Goal: Task Accomplishment & Management: Manage account settings

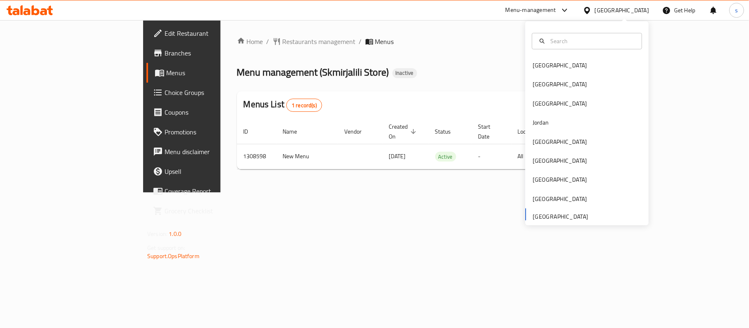
click at [556, 9] on div at bounding box center [563, 10] width 14 height 10
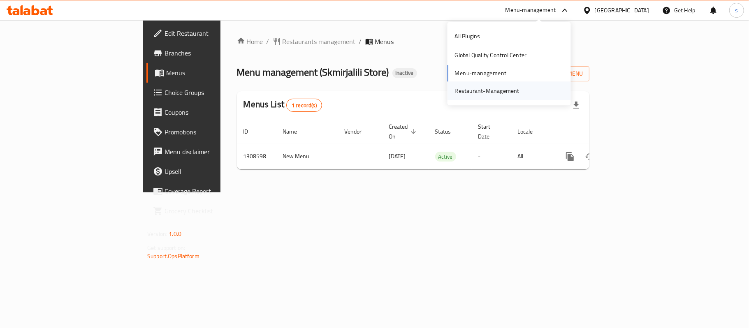
click at [461, 89] on div "Restaurant-Management" at bounding box center [487, 90] width 65 height 9
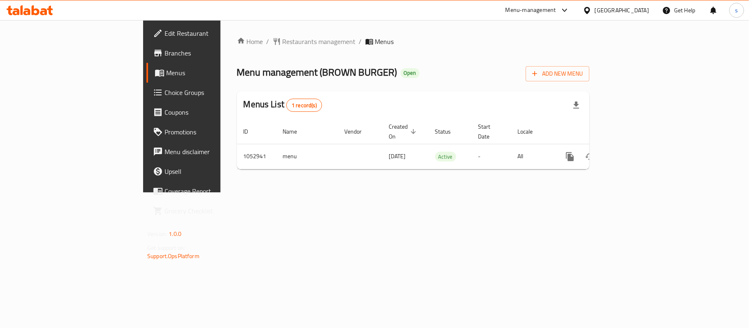
click at [565, 7] on icon at bounding box center [565, 10] width 10 height 10
click at [498, 86] on div "Restaurant-Management" at bounding box center [487, 90] width 65 height 9
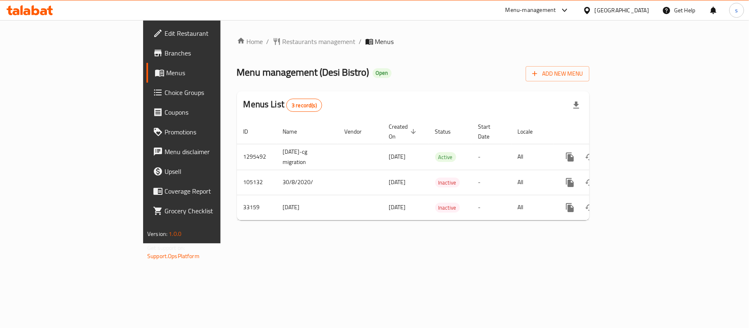
click at [604, 12] on div "[GEOGRAPHIC_DATA]" at bounding box center [622, 10] width 54 height 9
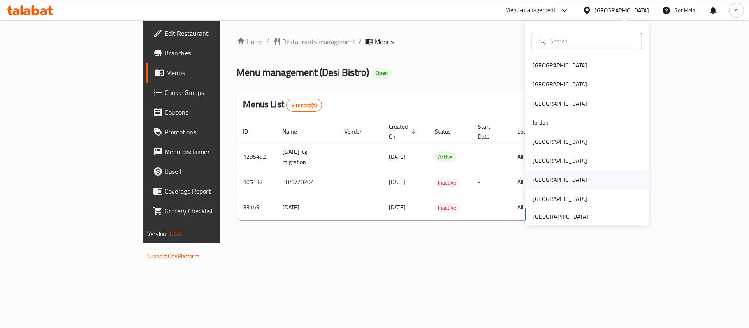
click at [533, 179] on div "[GEOGRAPHIC_DATA]" at bounding box center [560, 179] width 54 height 9
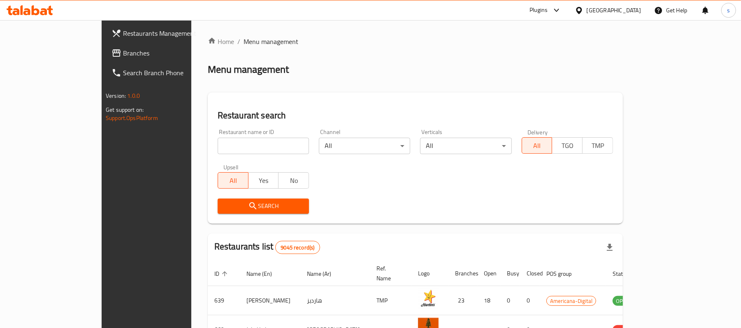
click at [105, 58] on link "Branches" at bounding box center [165, 53] width 120 height 20
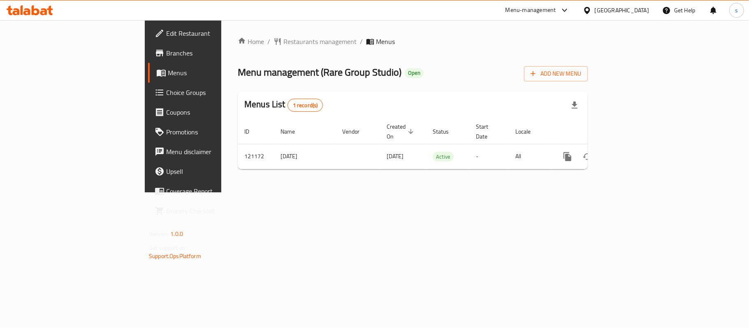
click at [629, 3] on div "[GEOGRAPHIC_DATA]" at bounding box center [615, 10] width 79 height 20
click at [627, 16] on div "[GEOGRAPHIC_DATA]" at bounding box center [615, 10] width 79 height 20
click at [591, 14] on icon at bounding box center [587, 10] width 9 height 9
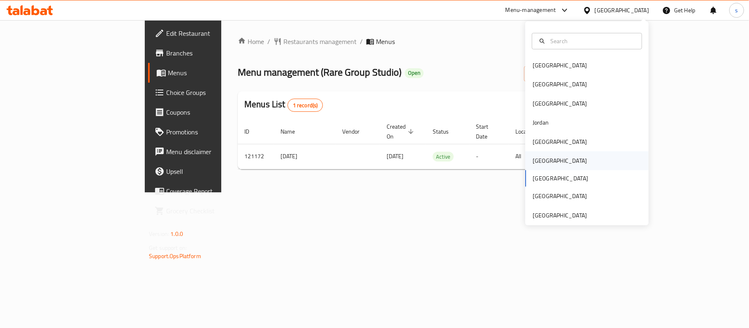
click at [533, 163] on div "[GEOGRAPHIC_DATA]" at bounding box center [560, 160] width 54 height 9
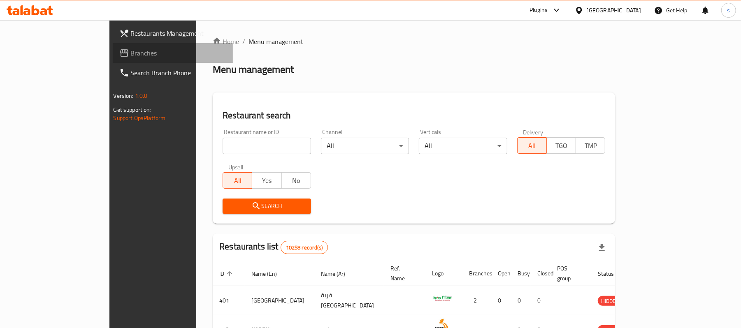
click at [131, 48] on span "Branches" at bounding box center [179, 53] width 96 height 10
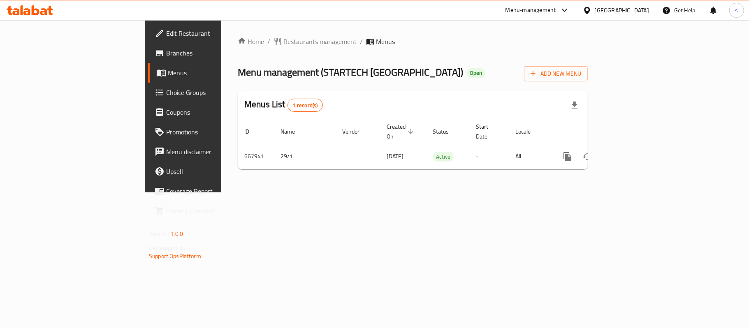
click at [634, 11] on div "[GEOGRAPHIC_DATA]" at bounding box center [622, 10] width 54 height 9
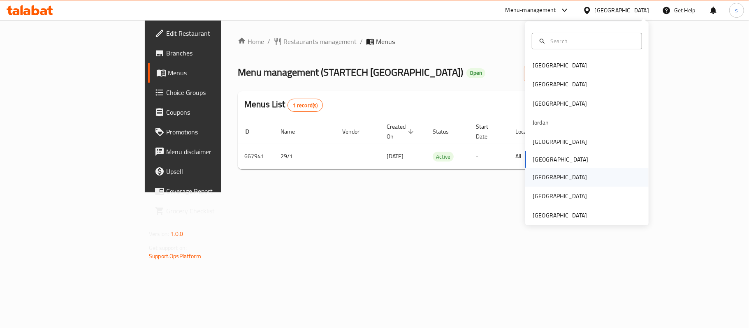
click at [533, 178] on div "[GEOGRAPHIC_DATA]" at bounding box center [560, 177] width 54 height 9
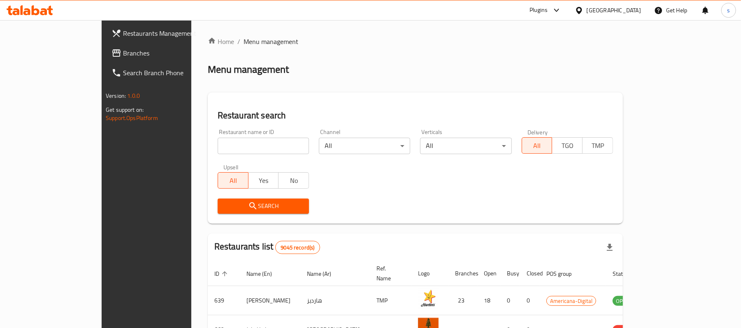
click at [123, 53] on span "Branches" at bounding box center [171, 53] width 96 height 10
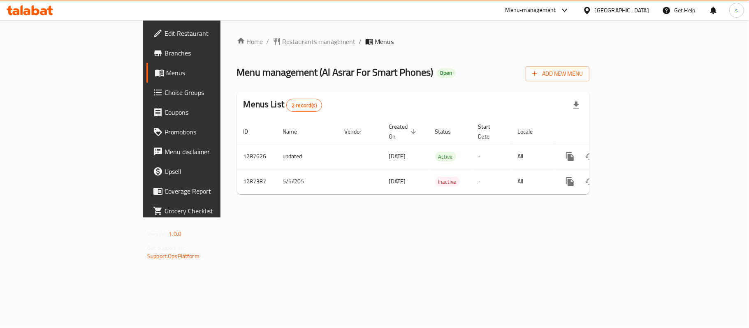
click at [567, 10] on icon at bounding box center [564, 10] width 5 height 3
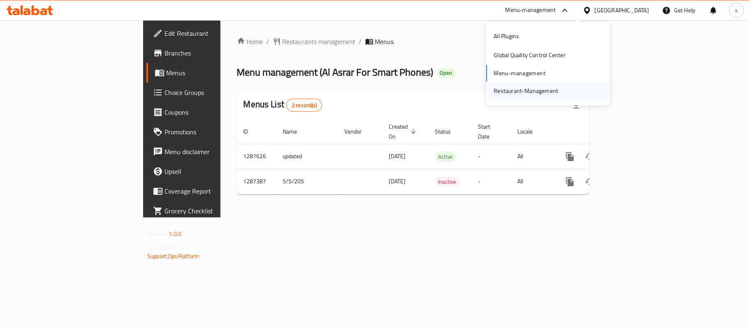
click at [540, 92] on div "Restaurant-Management" at bounding box center [525, 90] width 65 height 9
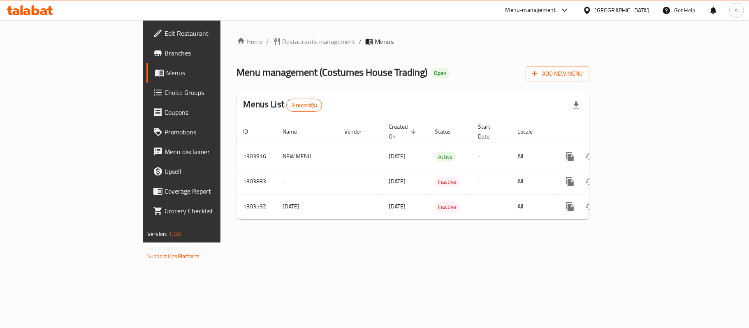
click at [595, 9] on div at bounding box center [589, 10] width 12 height 9
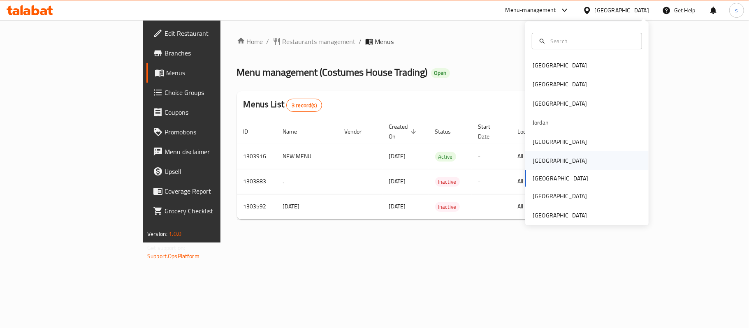
click at [533, 160] on div "[GEOGRAPHIC_DATA]" at bounding box center [560, 160] width 54 height 9
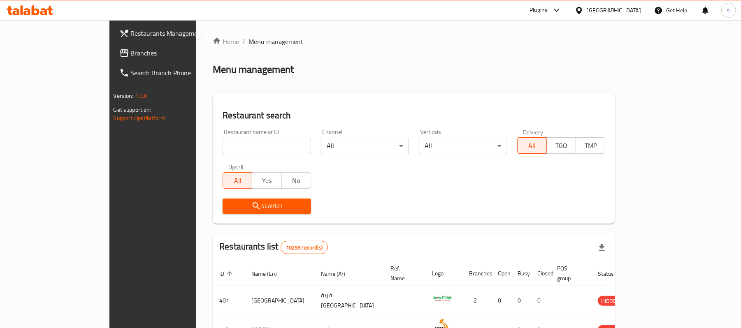
click at [131, 50] on span "Branches" at bounding box center [179, 53] width 96 height 10
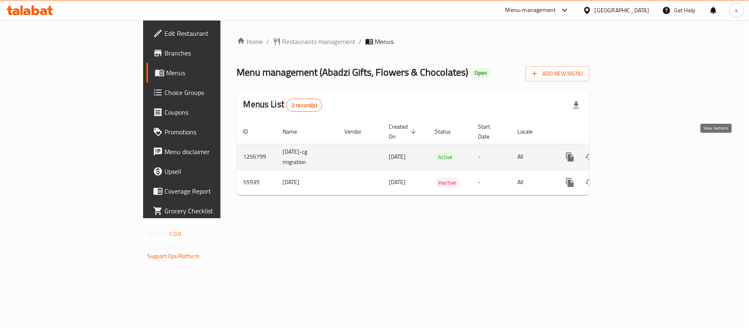
click at [633, 153] on icon "enhanced table" at bounding box center [628, 156] width 7 height 7
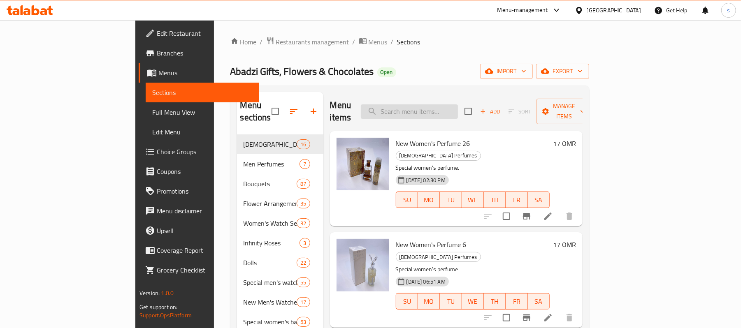
click at [428, 107] on input "search" at bounding box center [409, 111] width 97 height 14
paste input "Infinity Rose 4"
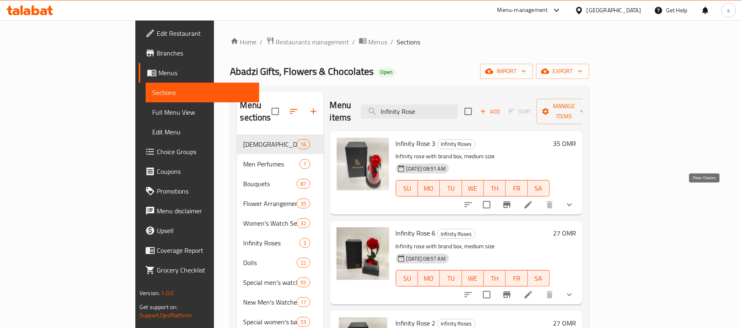
type input "Infinity Rose"
click at [572, 204] on icon "show more" at bounding box center [569, 205] width 5 height 3
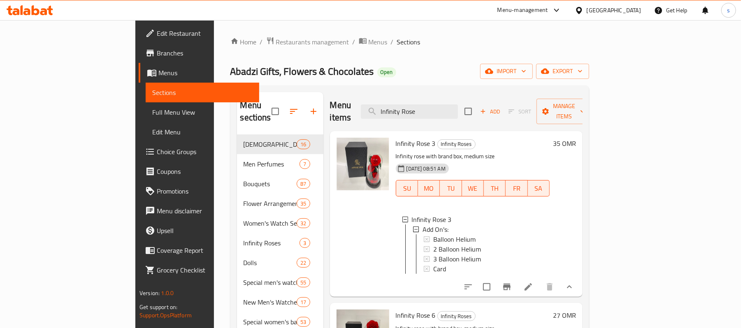
click at [333, 243] on div at bounding box center [362, 213] width 59 height 159
click at [574, 282] on icon "show more" at bounding box center [569, 287] width 10 height 10
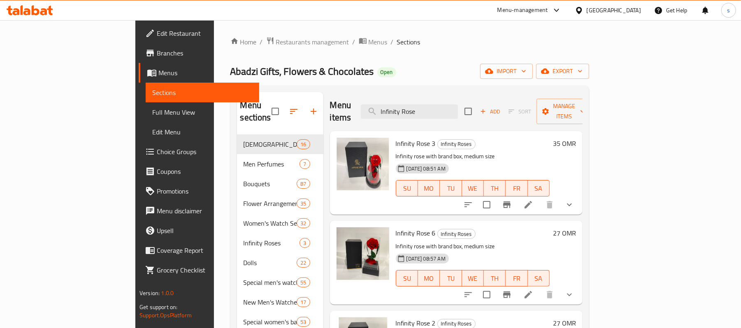
click at [533, 200] on icon at bounding box center [528, 205] width 10 height 10
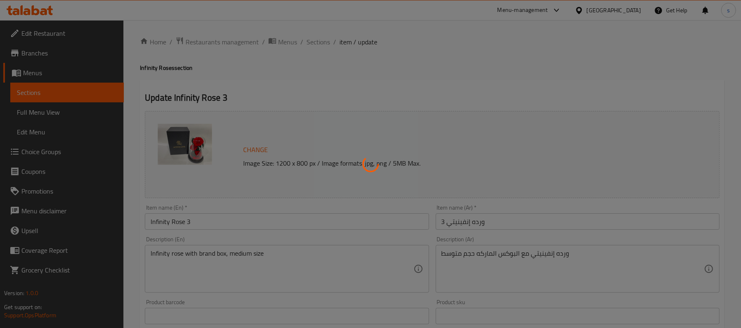
type input "الإضافات:"
type input "0"
type input "4"
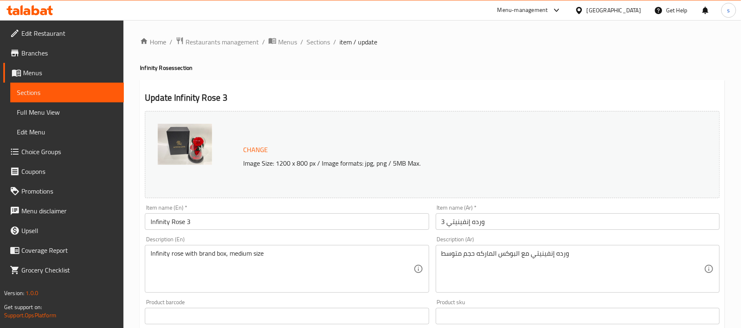
scroll to position [278, 0]
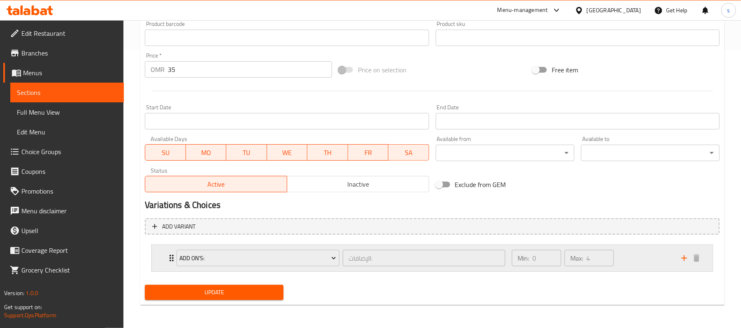
click at [171, 259] on div "Add On's: الإضافات: ​" at bounding box center [340, 258] width 338 height 26
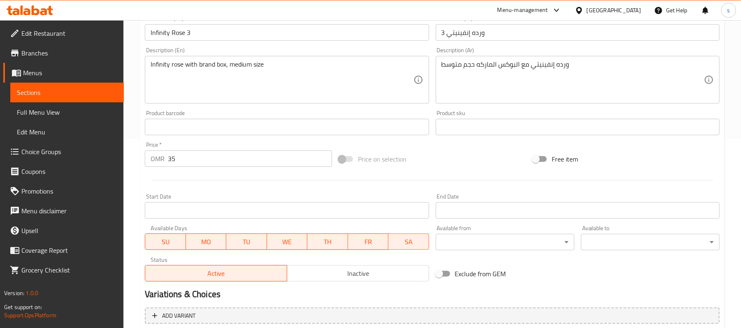
scroll to position [25, 0]
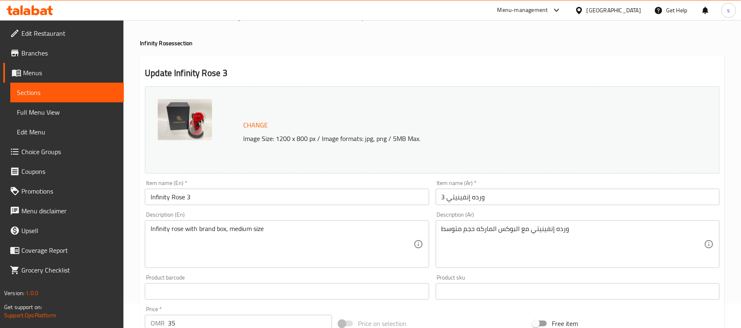
click at [51, 91] on span "Sections" at bounding box center [67, 93] width 100 height 10
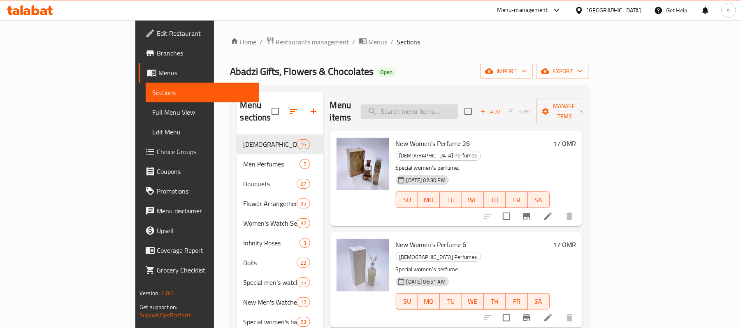
click at [420, 107] on input "search" at bounding box center [409, 111] width 97 height 14
paste input "Infinity Rose"
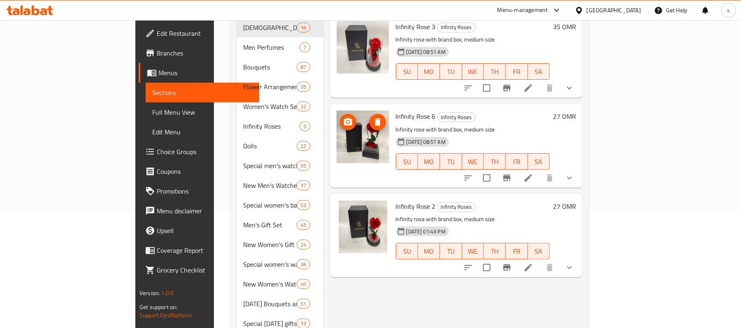
scroll to position [55, 0]
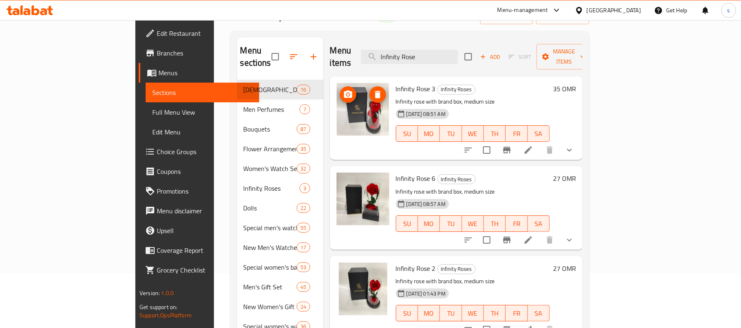
type input "Infinity Rose"
click at [627, 6] on div "[GEOGRAPHIC_DATA]" at bounding box center [613, 10] width 54 height 9
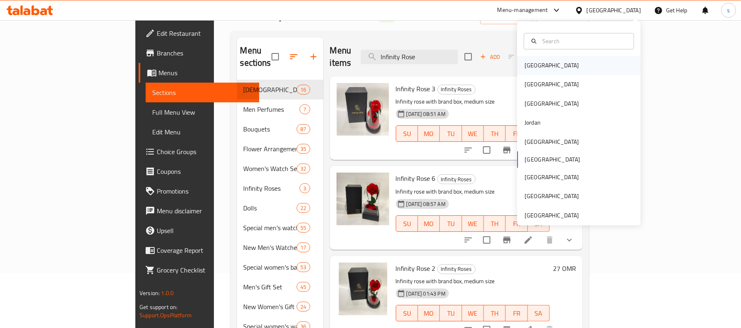
click at [527, 66] on div "[GEOGRAPHIC_DATA]" at bounding box center [551, 65] width 54 height 9
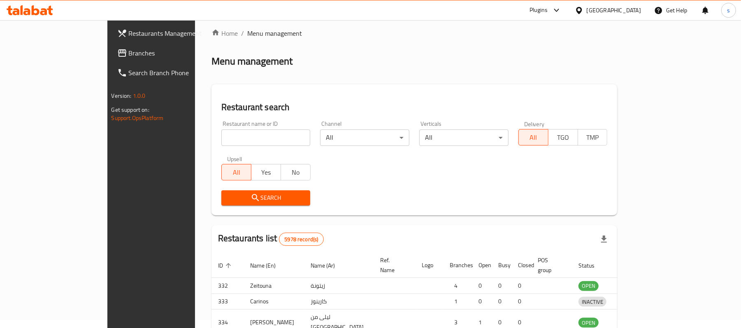
scroll to position [55, 0]
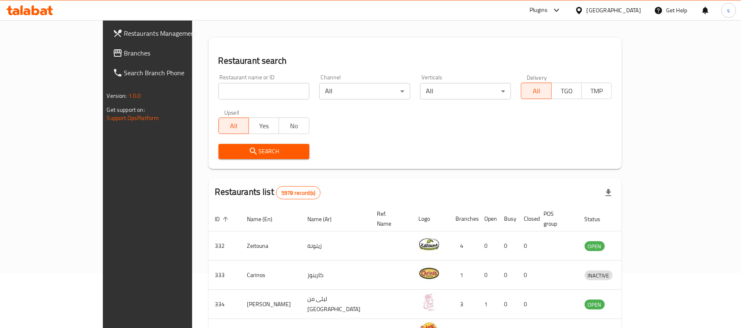
click at [124, 50] on span "Branches" at bounding box center [172, 53] width 96 height 10
